Goal: Transaction & Acquisition: Purchase product/service

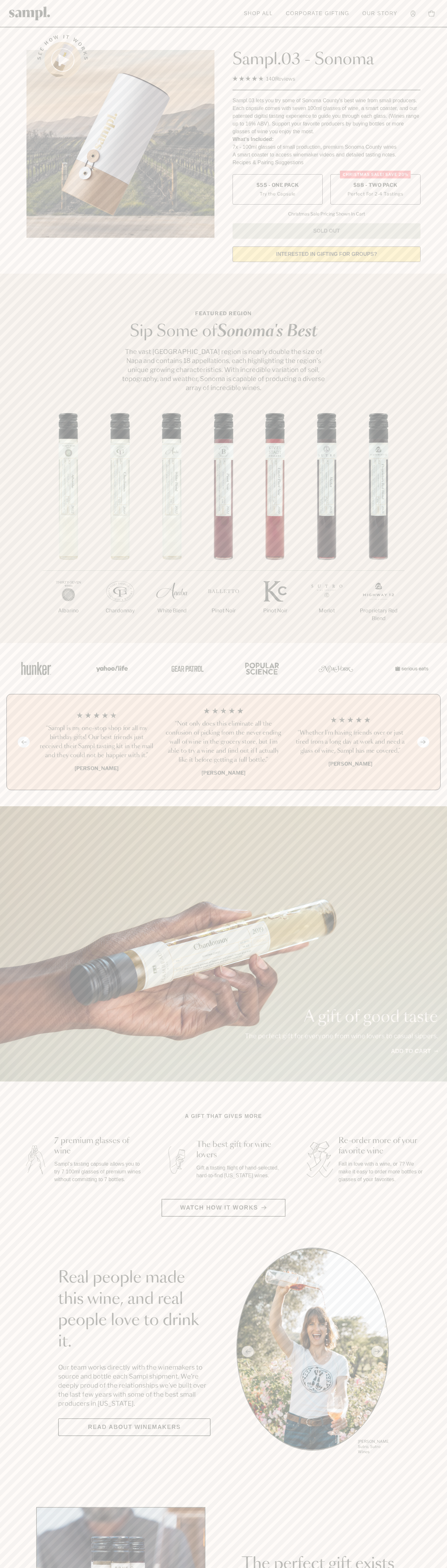
click at [375, 190] on label "Christmas SALE! Save 20% $88 - Two Pack Perfect For 2-4 Tastings" at bounding box center [375, 189] width 90 height 30
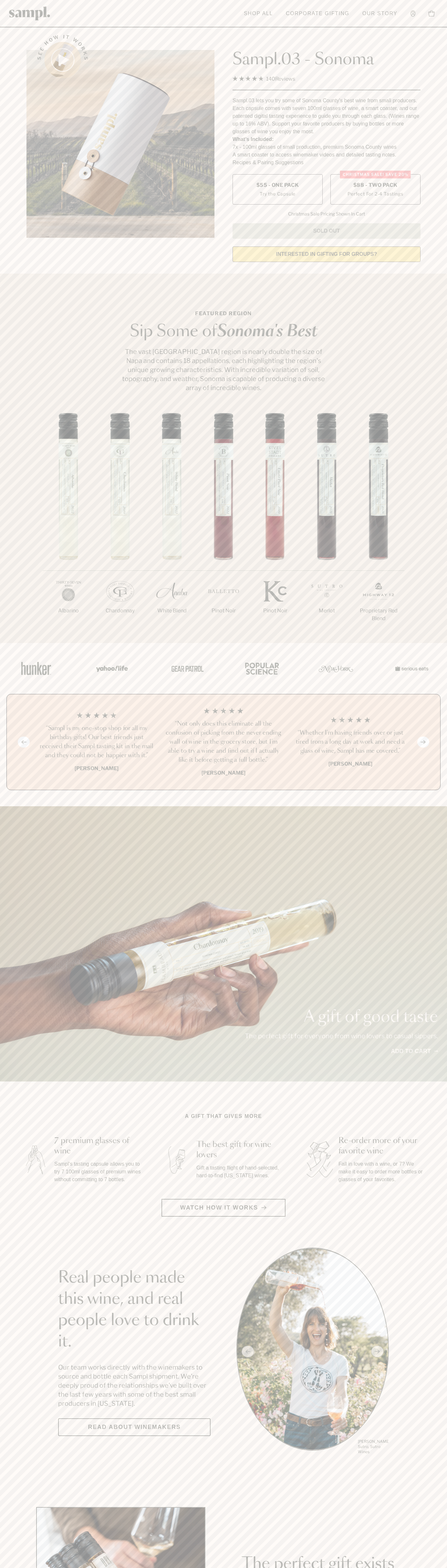
click at [96, 743] on h3 "“Sampl is my one-stop shop for all my birthday gifts! Our best friends just rec…" at bounding box center [96, 741] width 116 height 36
click at [348, 27] on header "Toggle navigation menu Shop All Corporate Gifting Our Story Account Story Shop …" at bounding box center [224, 13] width 447 height 27
click at [434, 121] on section "See how it works Sampl.03 - Sonoma 4.9 Rated 4.9 out of 5 stars 140 Reviews Cli…" at bounding box center [224, 146] width 447 height 241
click at [2, 1567] on html "Skip to main content Toggle navigation menu Shop All Corporate Gifting Our Stor…" at bounding box center [224, 1513] width 447 height 3026
click at [30, 442] on div "1/7 Albarino 2/7 Chardonnay 3/7" at bounding box center [224, 528] width 447 height 230
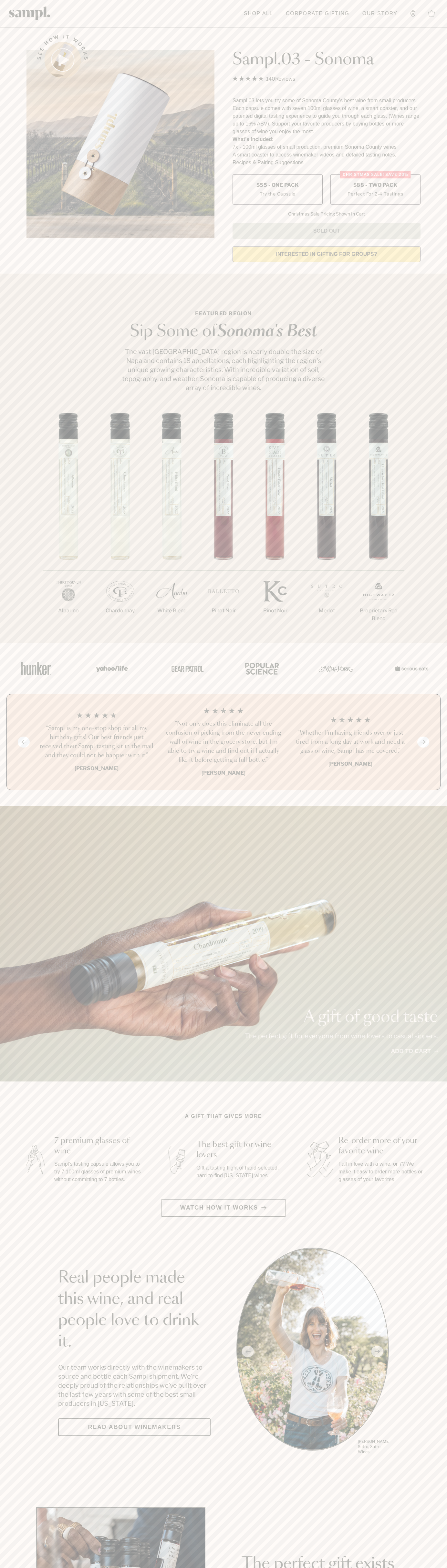
click at [375, 190] on label "Christmas SALE! Save 20% $88 - Two Pack Perfect For 2-4 Tastings" at bounding box center [375, 189] width 90 height 30
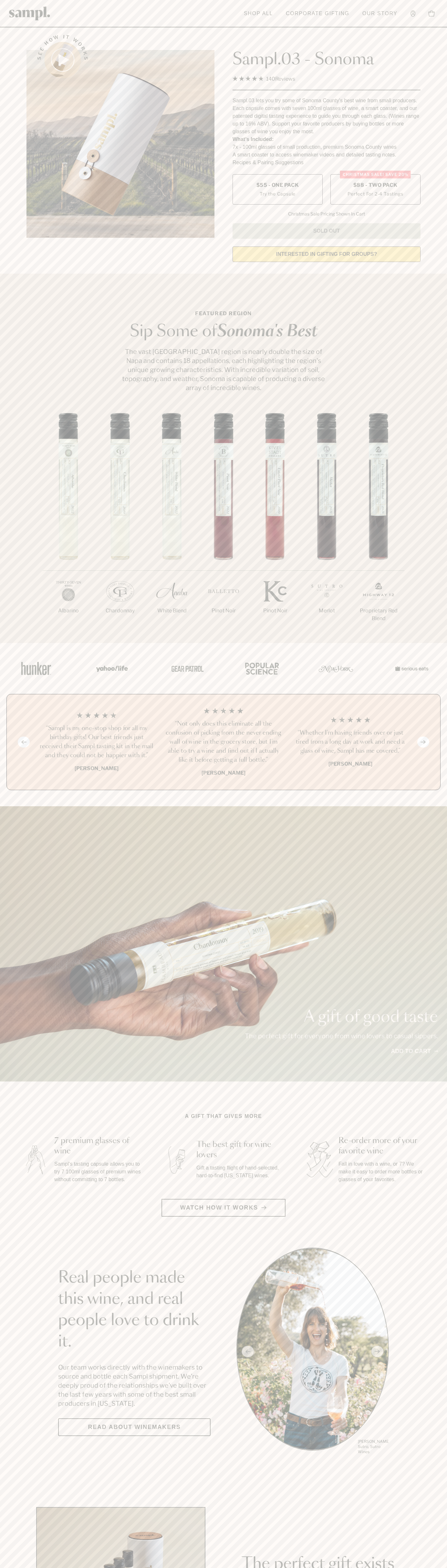
click at [96, 743] on h3 "“Sampl is my one-stop shop for all my birthday gifts! Our best friends just rec…" at bounding box center [96, 741] width 116 height 36
